Goal: Transaction & Acquisition: Purchase product/service

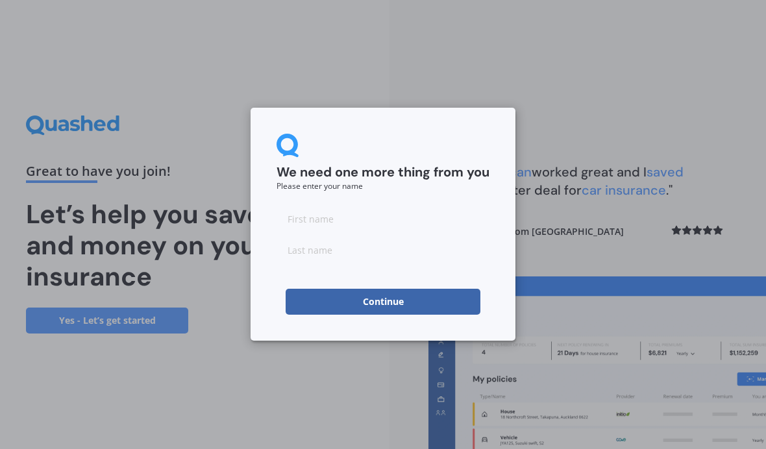
click at [299, 208] on input at bounding box center [383, 219] width 213 height 26
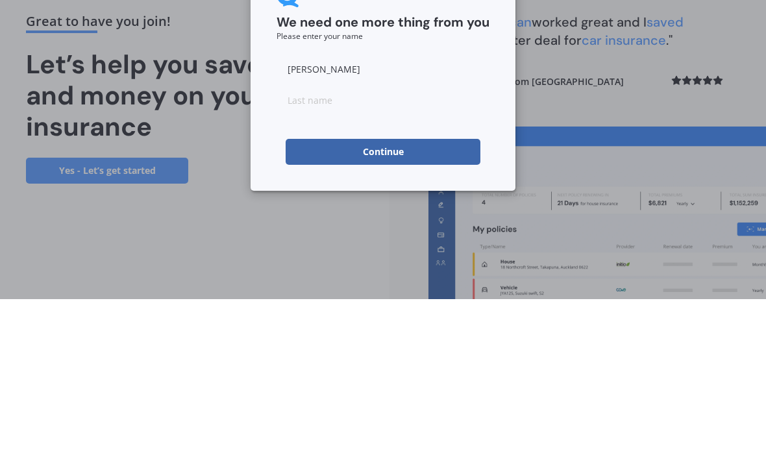
type input "[PERSON_NAME]"
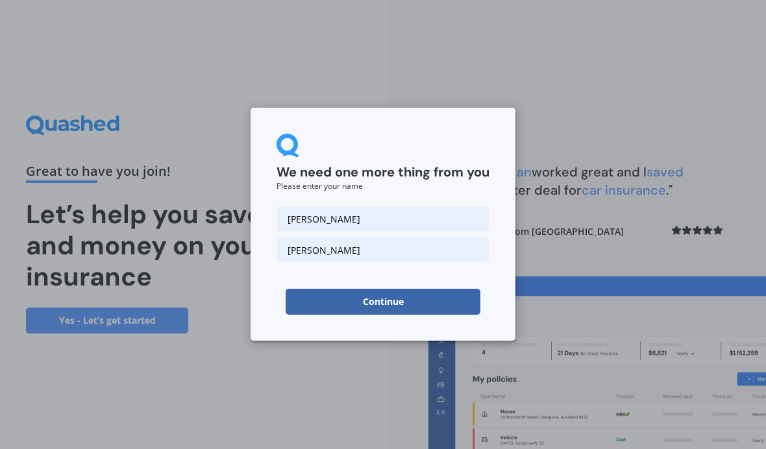
click at [386, 300] on button "Continue" at bounding box center [383, 302] width 195 height 26
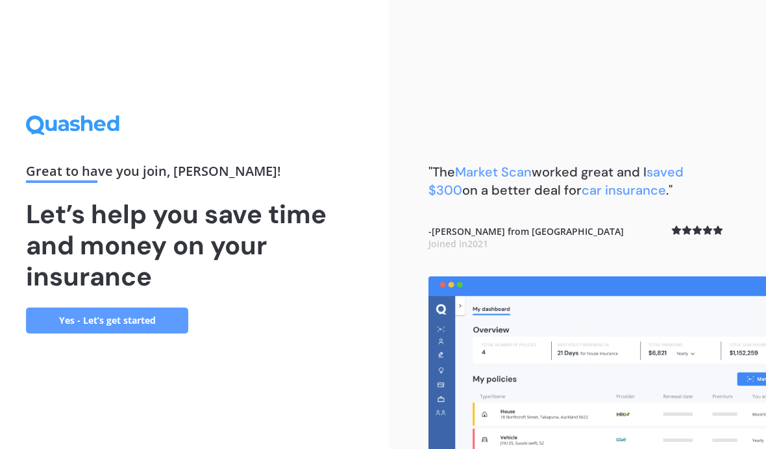
click at [125, 308] on link "Yes - Let’s get started" at bounding box center [107, 321] width 162 height 26
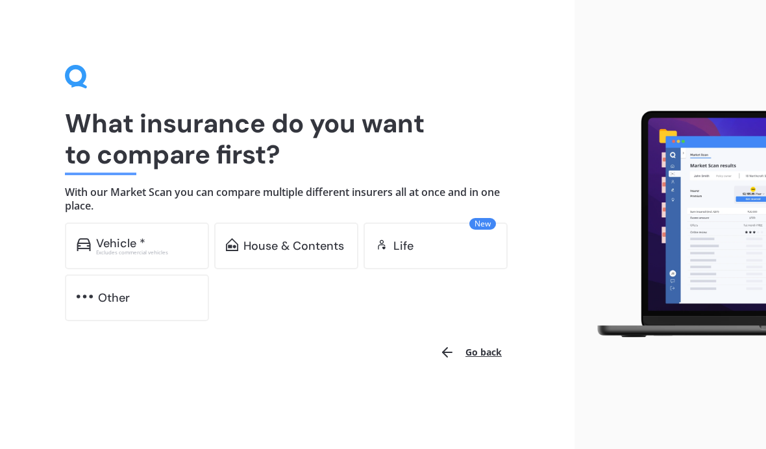
click at [111, 237] on div "Vehicle *" at bounding box center [120, 243] width 49 height 13
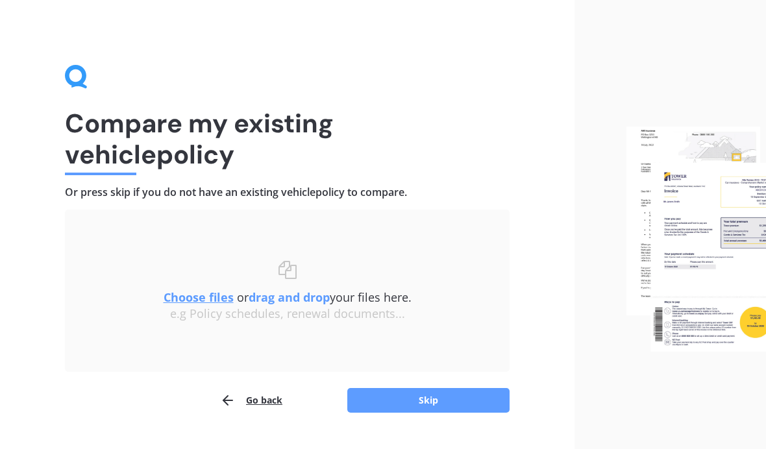
click at [197, 297] on u "Choose files" at bounding box center [199, 298] width 70 height 16
click at [196, 284] on div "Choose files or drag and drop your files here. Choose files or photos e.g Polic…" at bounding box center [287, 291] width 393 height 60
click at [189, 299] on u "Choose files" at bounding box center [199, 298] width 70 height 16
